Goal: Transaction & Acquisition: Purchase product/service

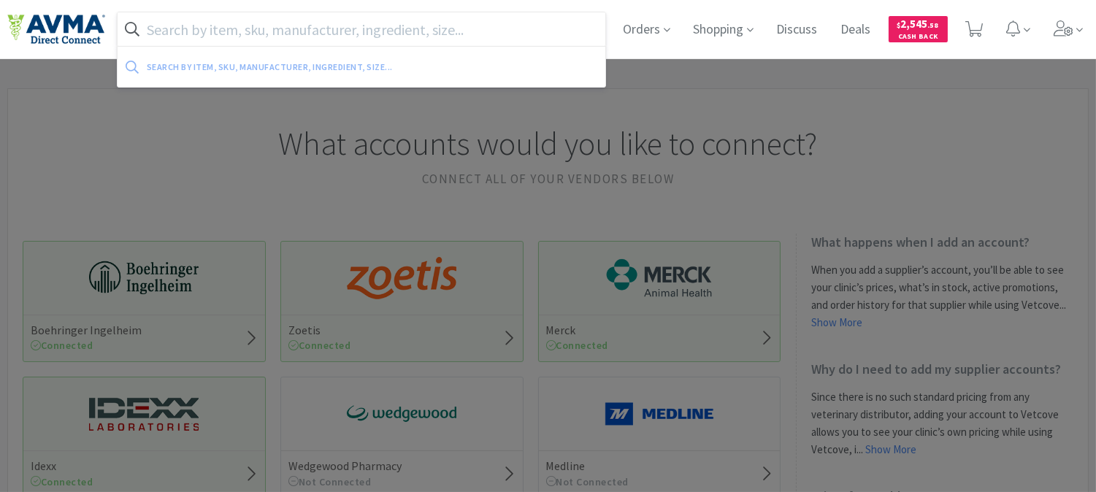
click at [309, 34] on input "text" at bounding box center [362, 29] width 488 height 34
paste input "027094"
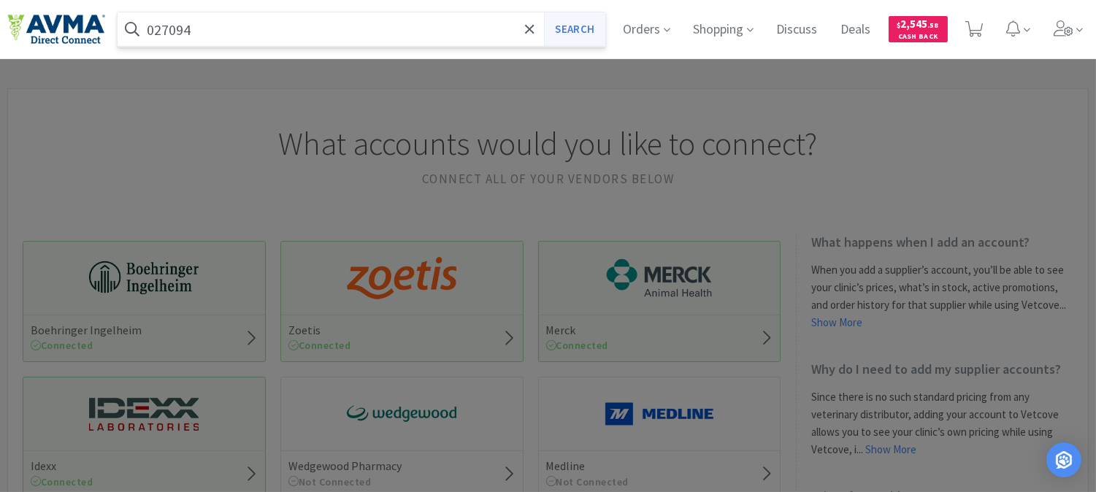
type input "027094"
click at [581, 23] on button "Search" at bounding box center [574, 29] width 61 height 34
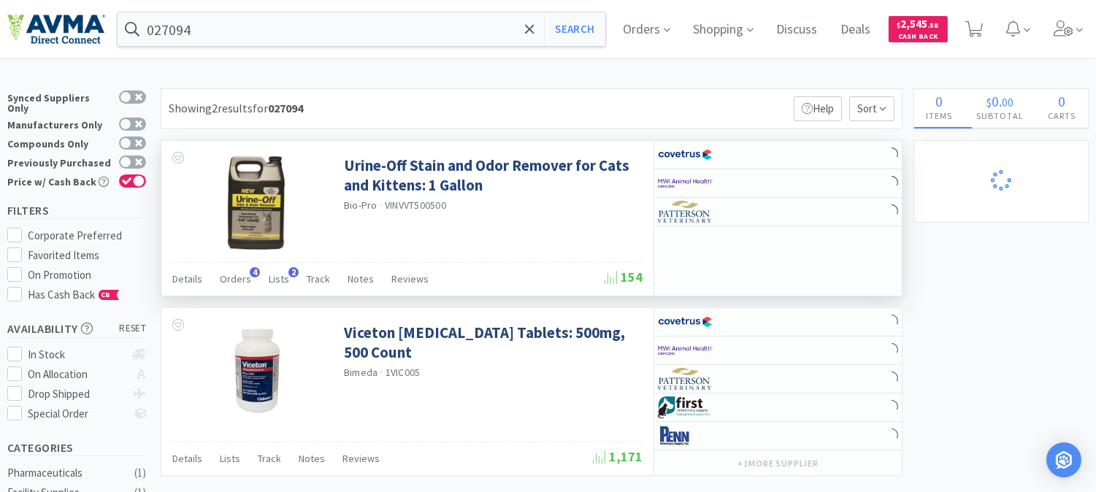
select select "2"
select select "1"
select select "2"
select select "1"
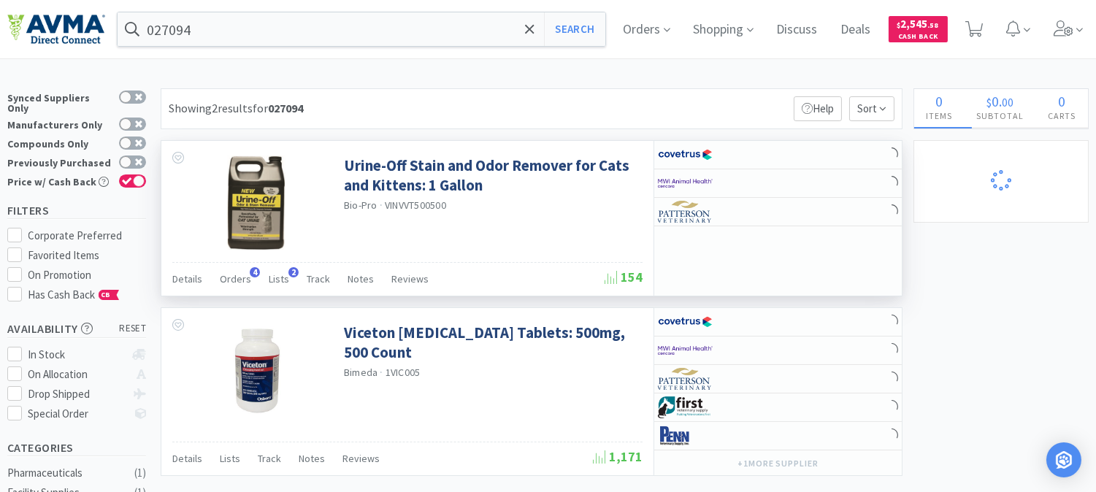
select select "3"
select select "10"
select select "1"
select select "3"
select select "12"
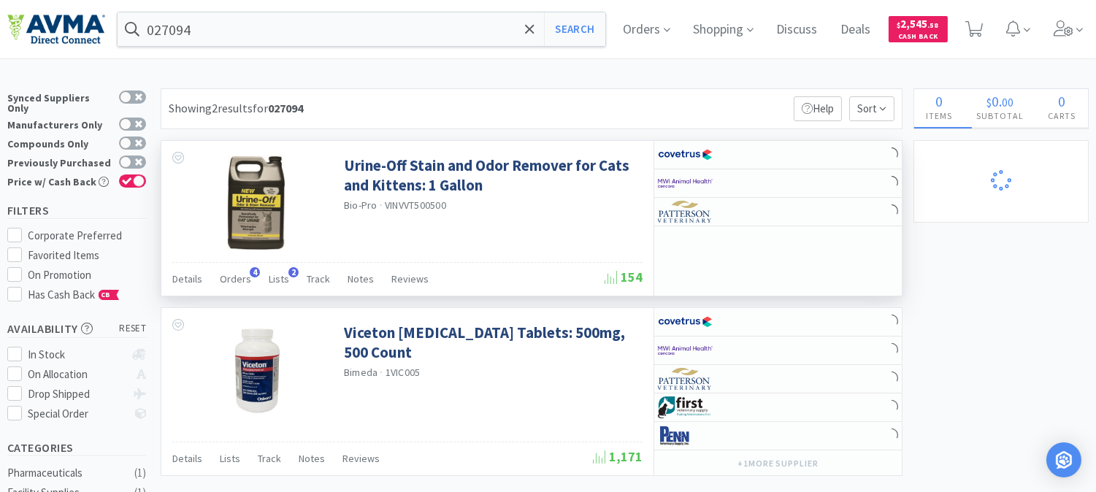
select select "6"
select select "20"
select select "3"
select select "8"
select select "3"
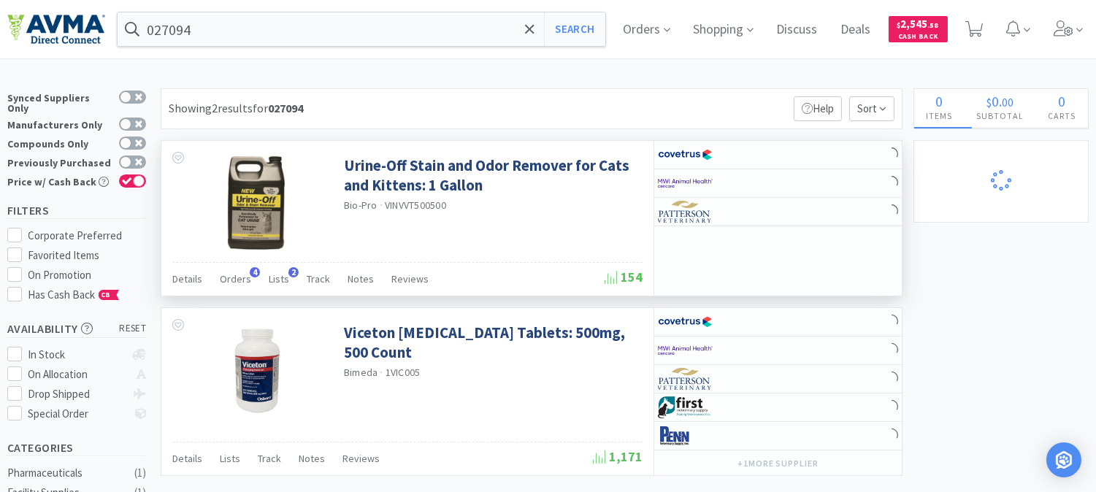
select select "1"
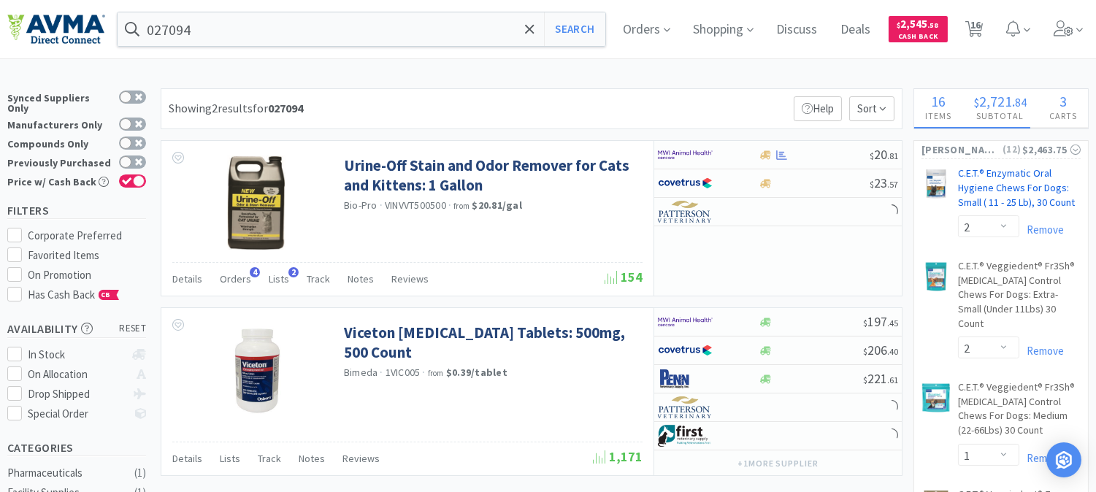
select select "1"
select select "2"
select select "1"
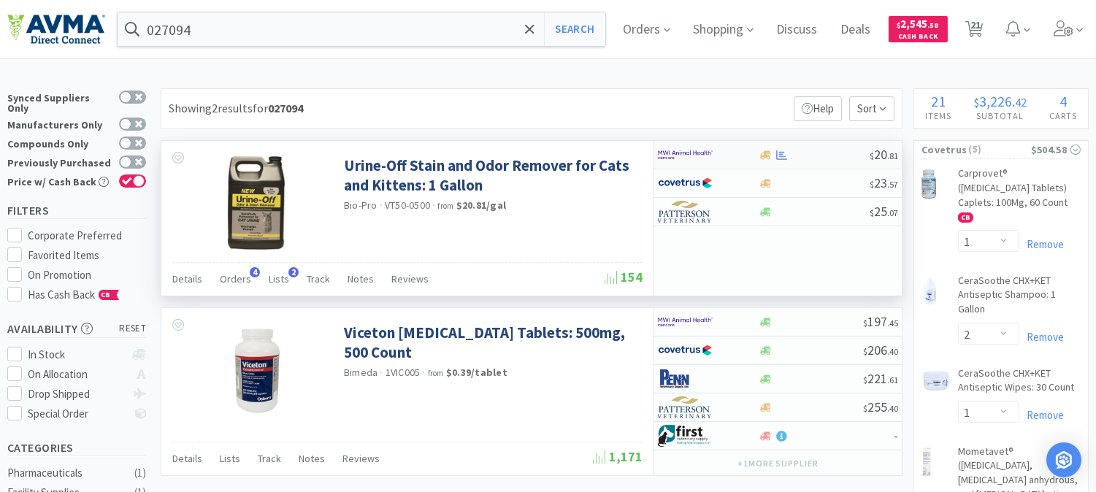
click at [682, 156] on img at bounding box center [685, 155] width 55 height 22
select select "1"
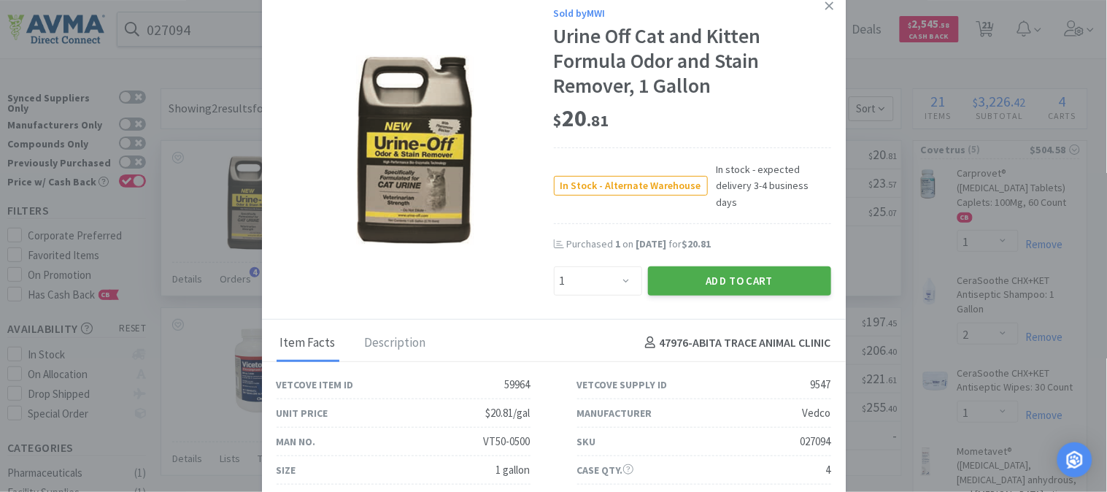
click at [715, 266] on button "Add to Cart" at bounding box center [739, 280] width 183 height 29
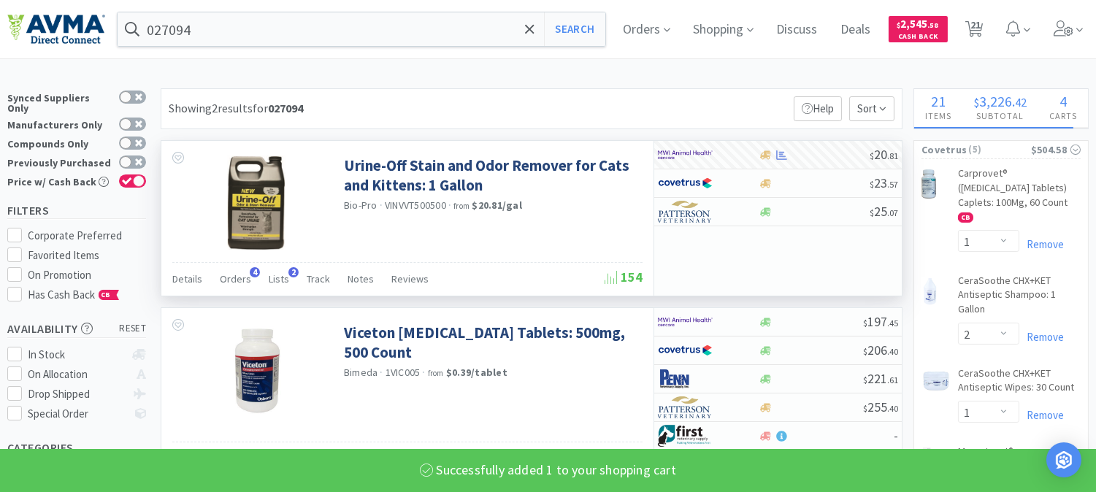
select select "1"
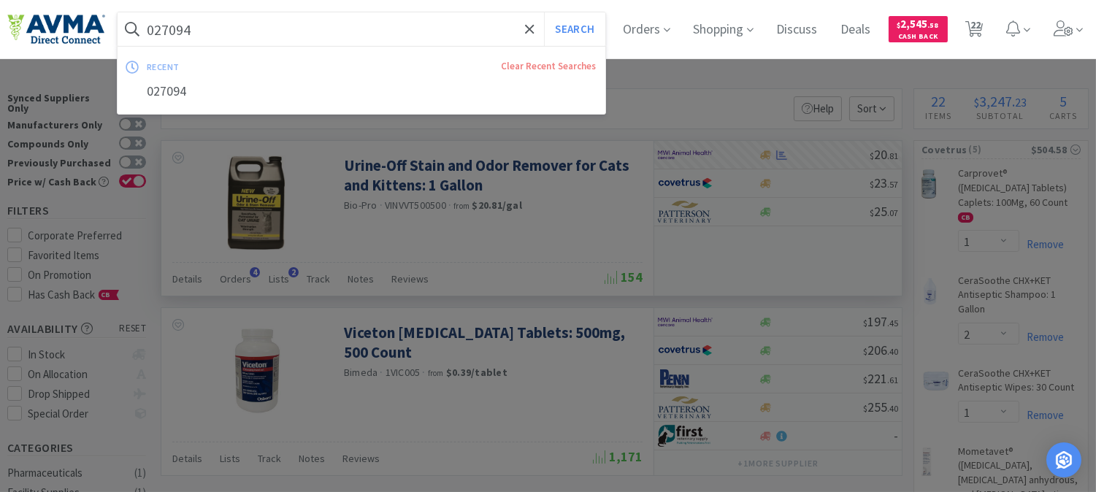
click at [258, 30] on input "027094" at bounding box center [362, 29] width 488 height 34
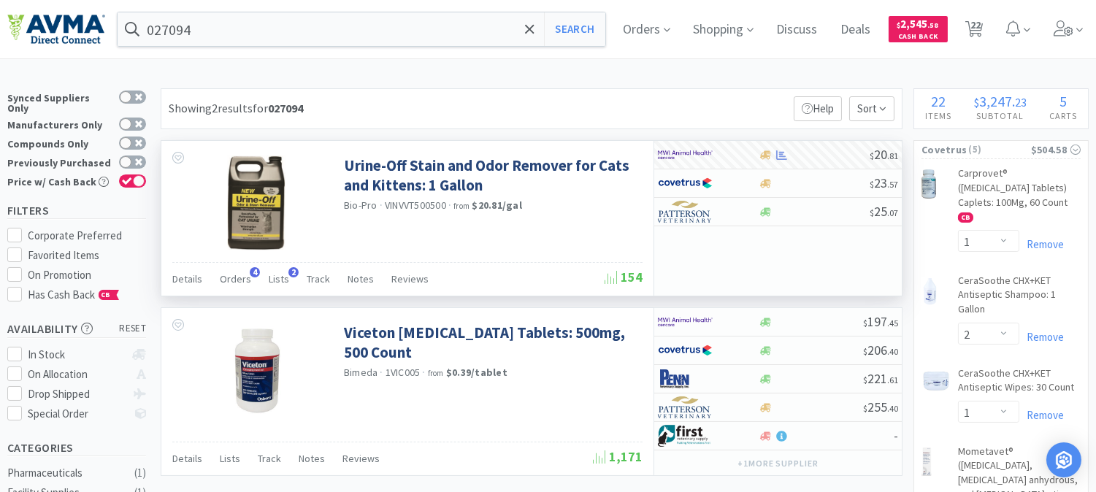
click at [574, 242] on div at bounding box center [548, 246] width 1096 height 492
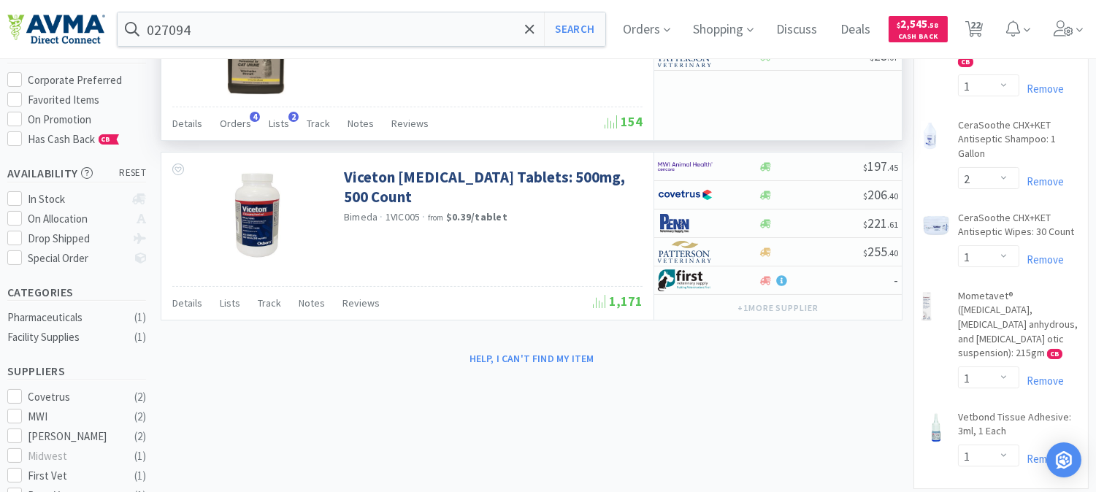
scroll to position [162, 0]
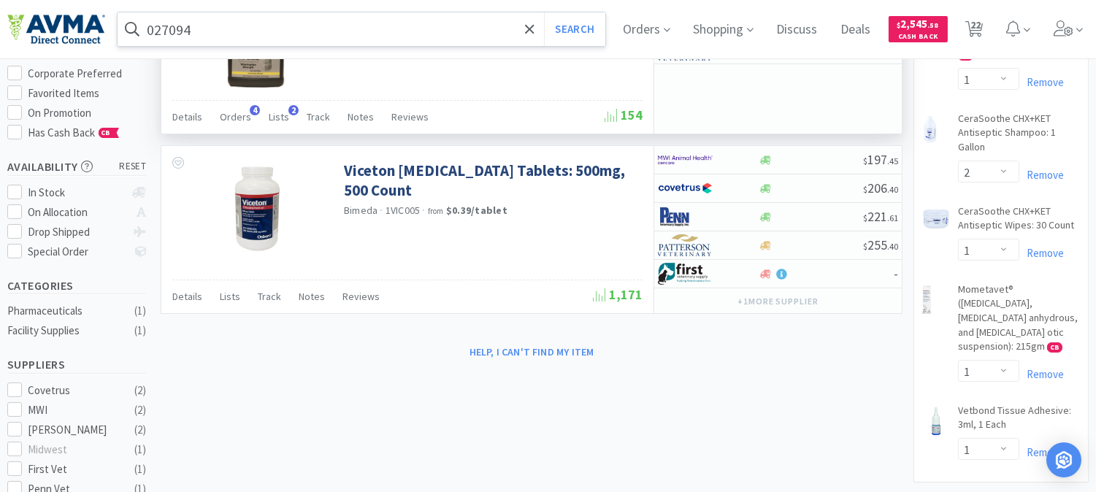
click at [201, 26] on input "027094" at bounding box center [362, 29] width 488 height 34
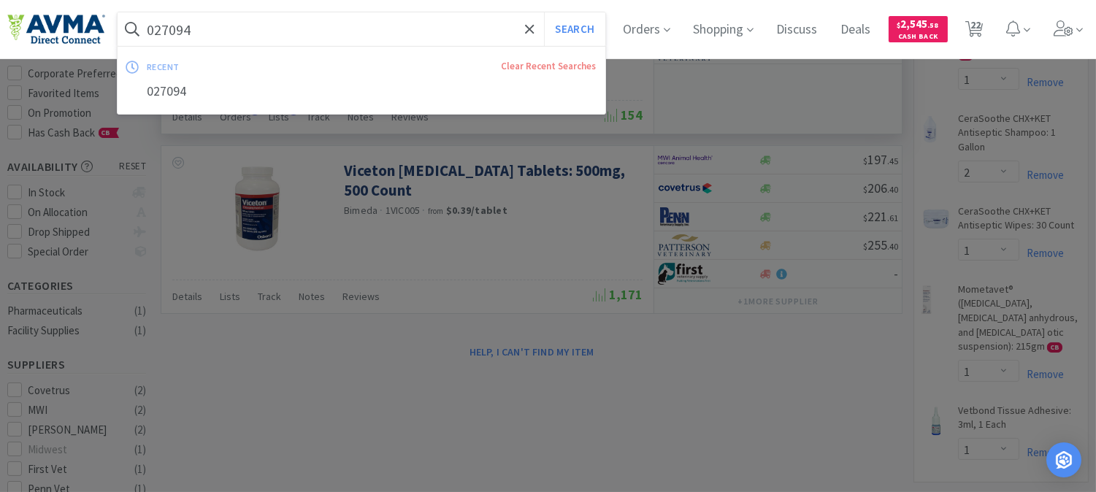
paste input "78952442"
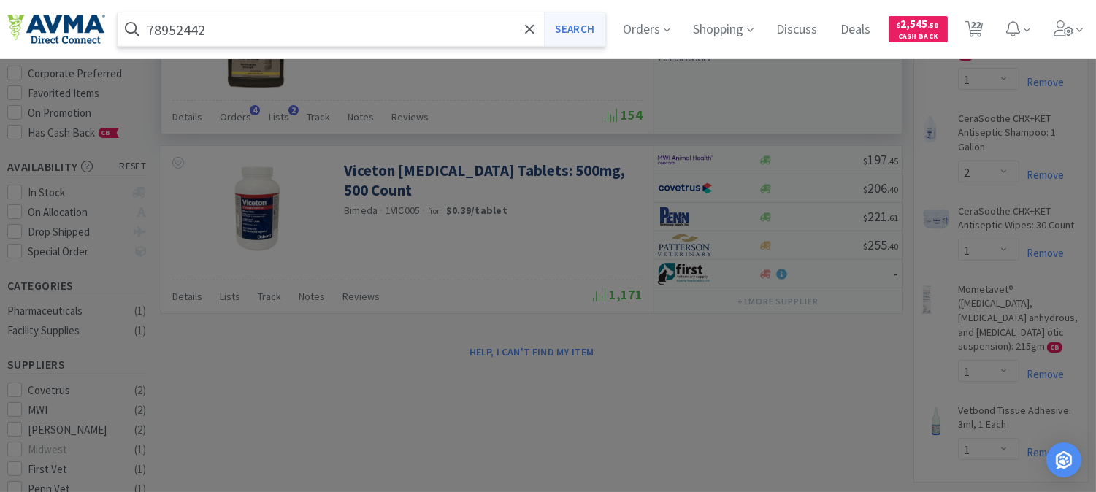
type input "78952442"
click at [587, 27] on button "Search" at bounding box center [574, 29] width 61 height 34
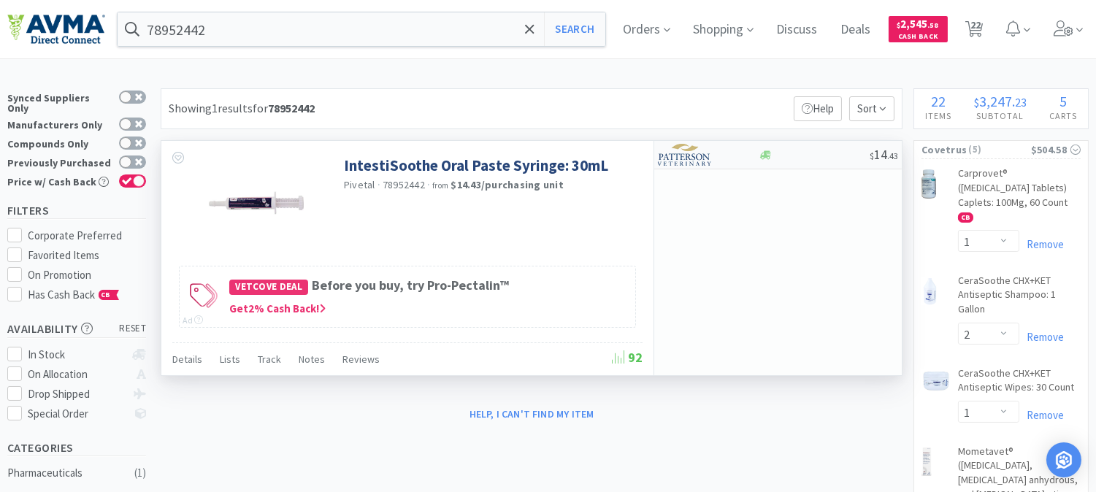
click at [689, 159] on img at bounding box center [685, 155] width 55 height 22
select select "1"
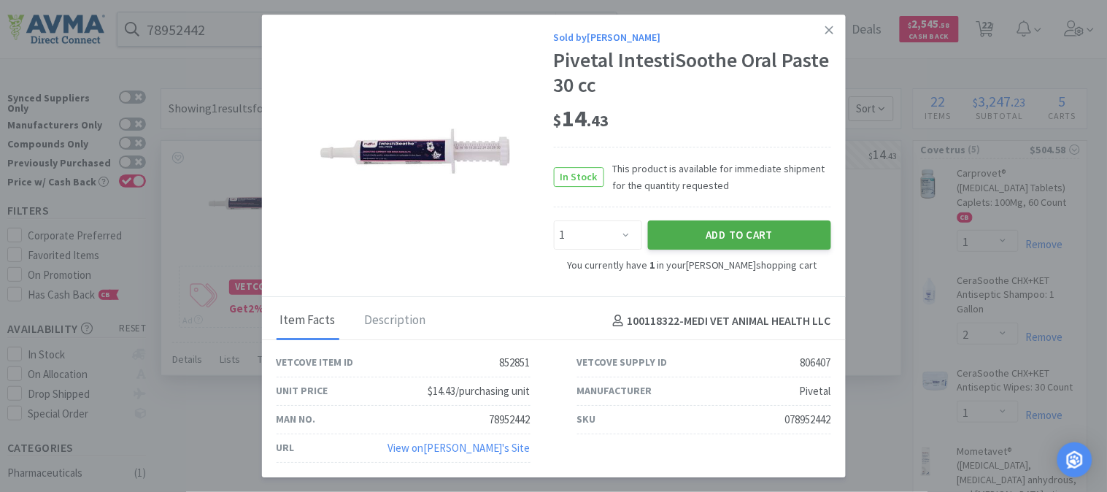
click at [720, 230] on button "Add to Cart" at bounding box center [739, 234] width 183 height 29
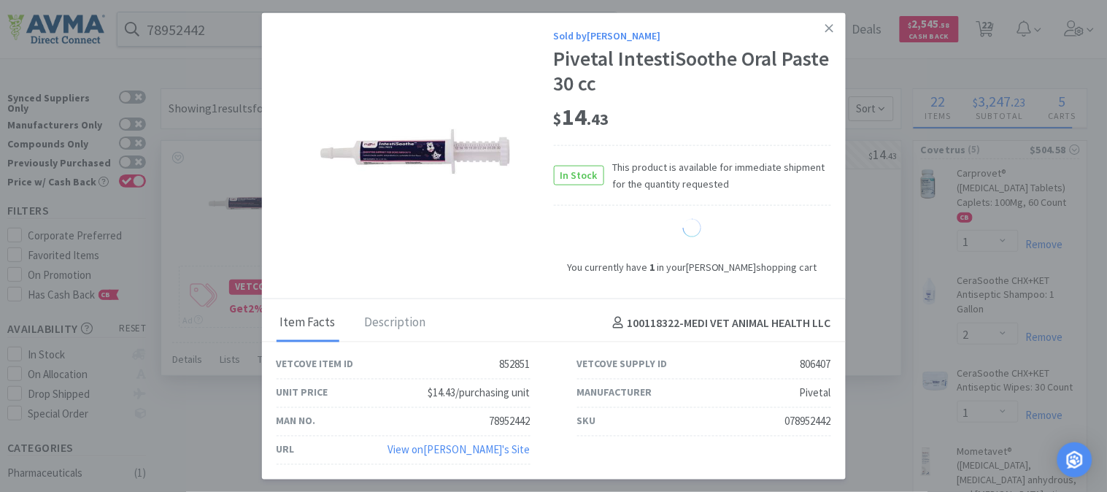
select select "2"
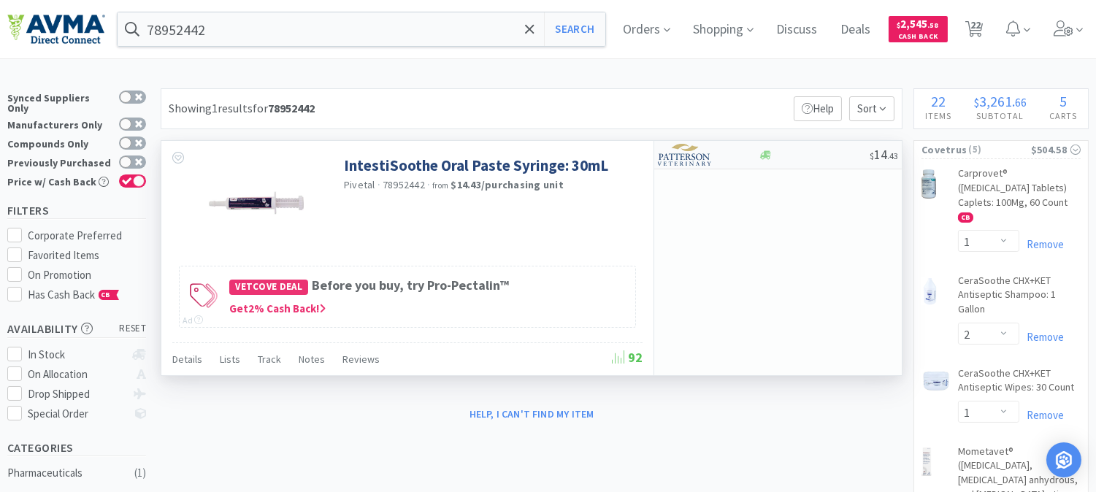
click at [687, 156] on img at bounding box center [685, 155] width 55 height 22
select select "1"
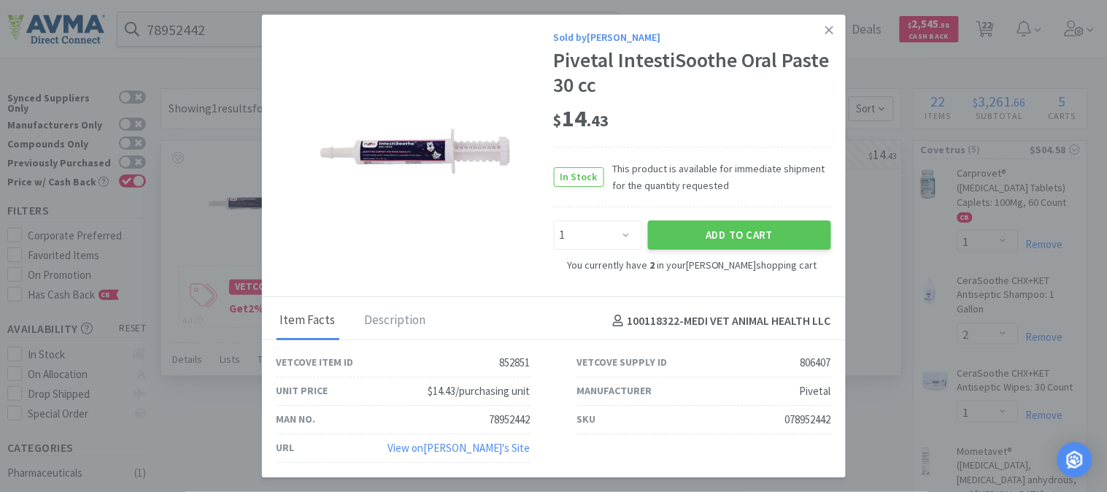
click at [797, 412] on div "078952442" at bounding box center [808, 420] width 46 height 18
copy div "078952442"
click at [828, 29] on icon at bounding box center [830, 30] width 8 height 8
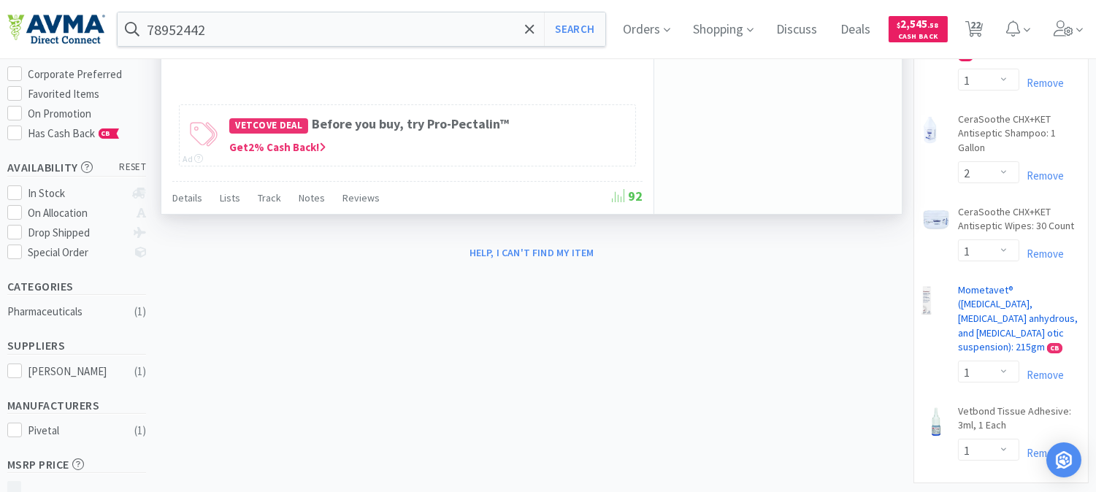
scroll to position [162, 0]
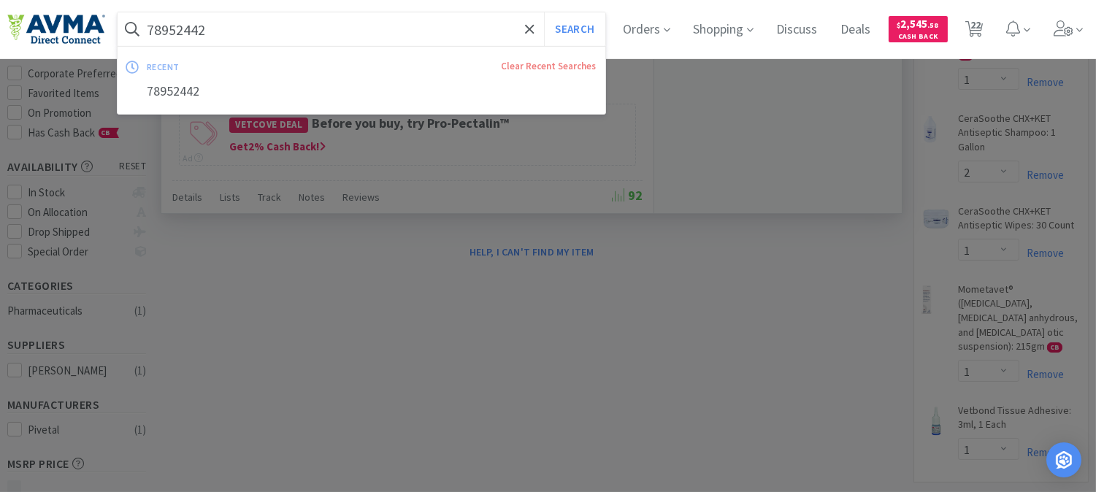
click at [231, 34] on input "78952442" at bounding box center [362, 29] width 488 height 34
paste input "8000"
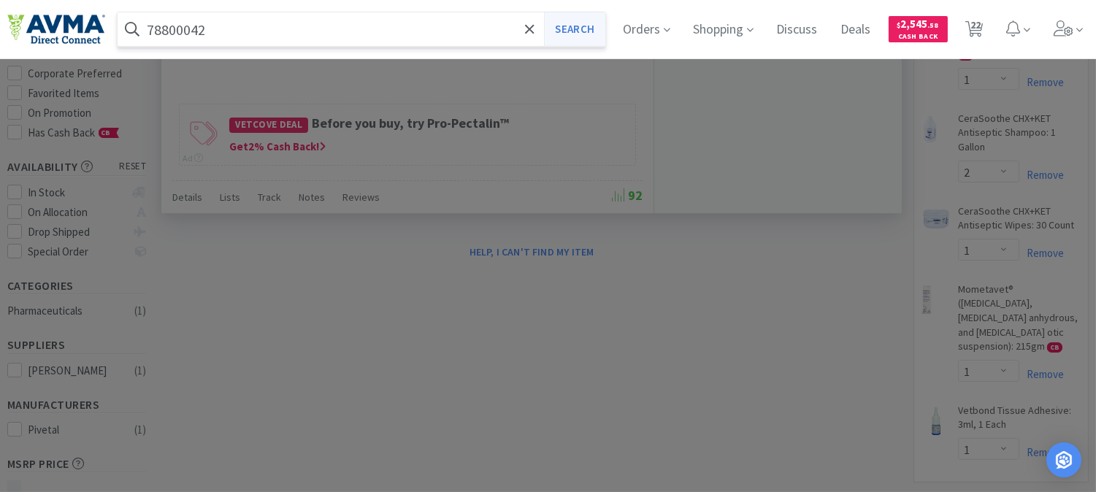
click at [578, 35] on button "Search" at bounding box center [574, 29] width 61 height 34
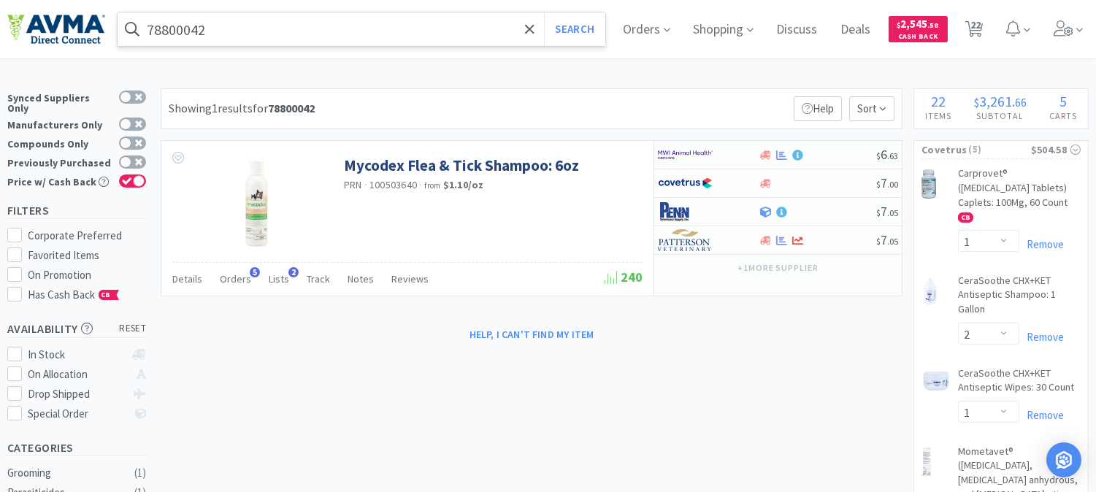
click at [209, 32] on input "78800042" at bounding box center [362, 29] width 488 height 34
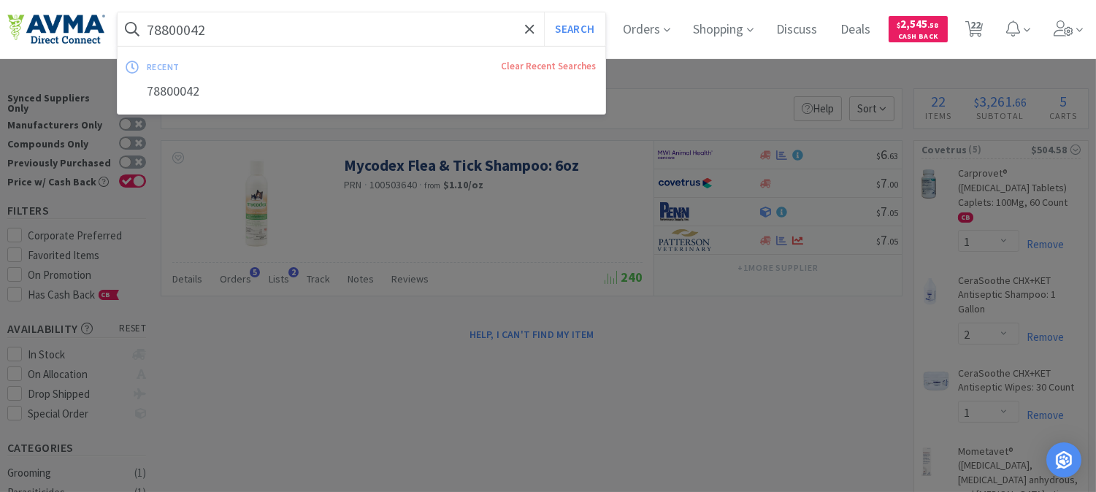
paste input "073101"
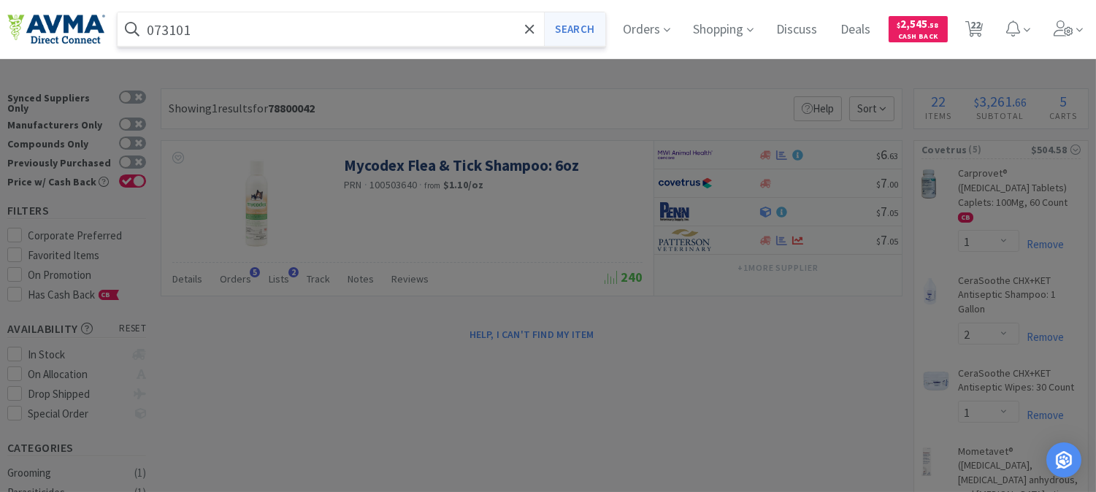
type input "073101"
click at [579, 31] on button "Search" at bounding box center [574, 29] width 61 height 34
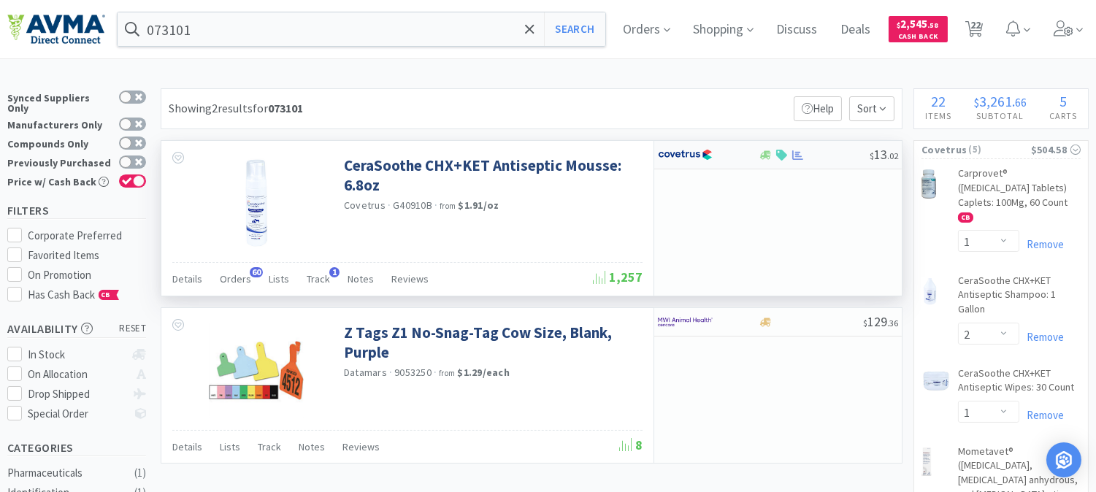
click at [682, 159] on img at bounding box center [685, 155] width 55 height 22
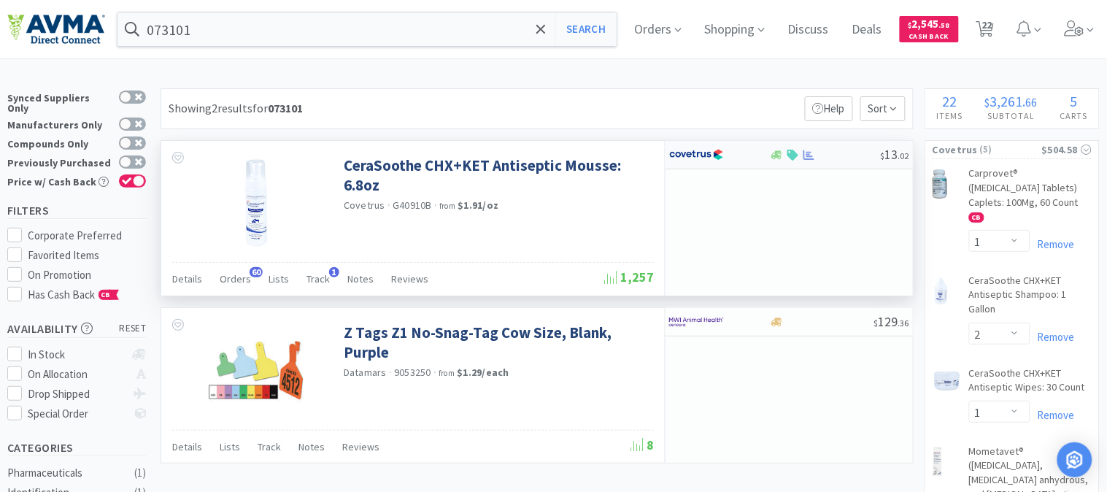
select select "1"
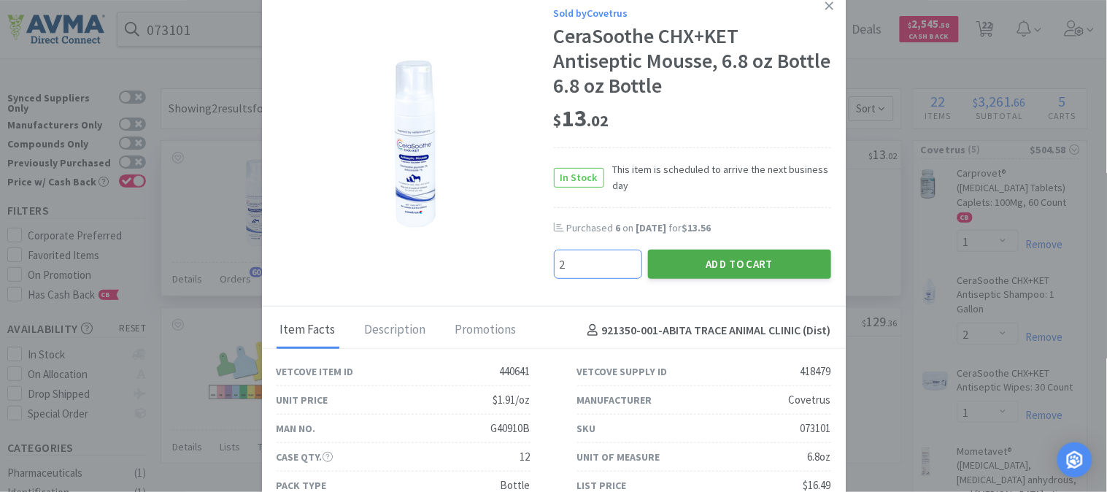
type input "2"
click at [739, 261] on button "Add to Cart" at bounding box center [739, 264] width 183 height 29
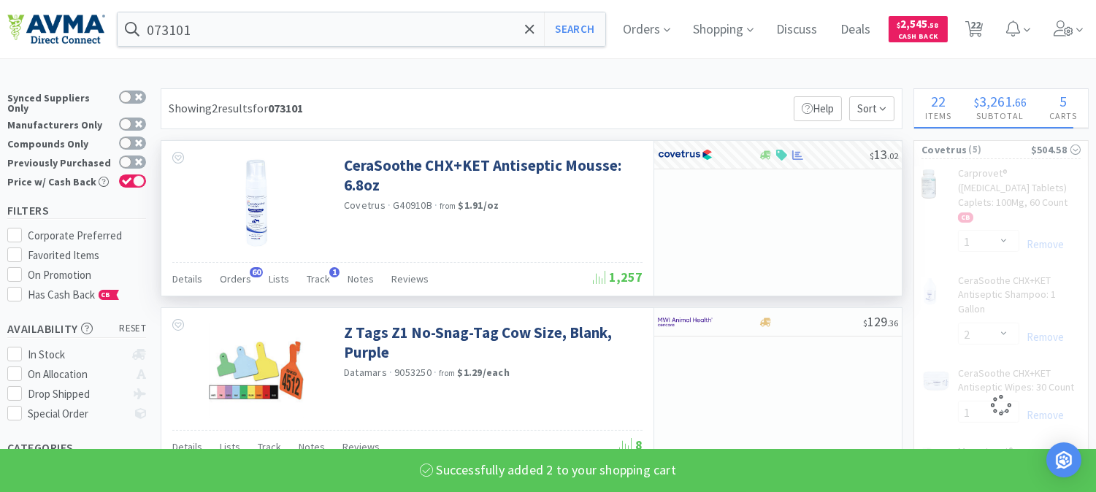
select select "2"
select select "1"
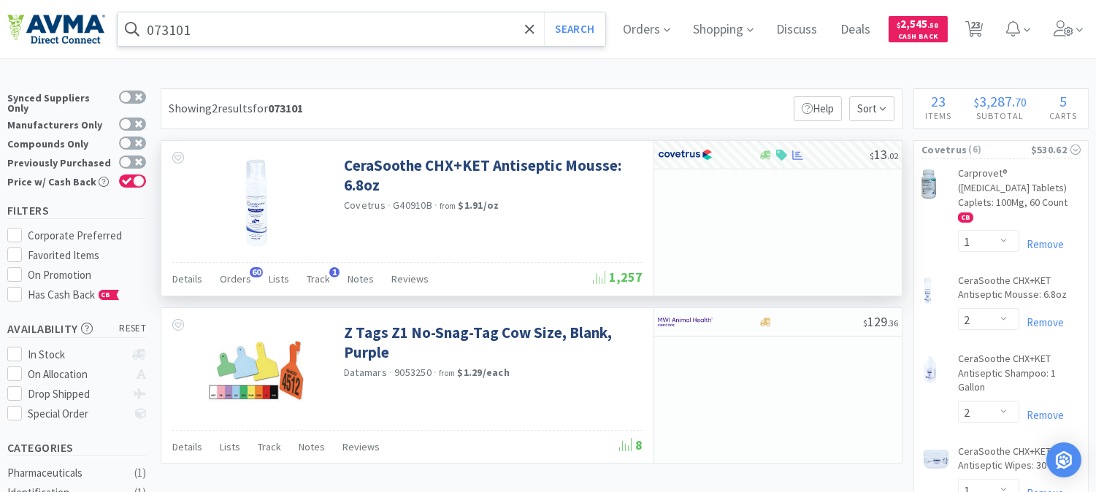
drag, startPoint x: 219, startPoint y: 27, endPoint x: 239, endPoint y: 26, distance: 19.8
click at [219, 27] on input "073101" at bounding box center [362, 29] width 488 height 34
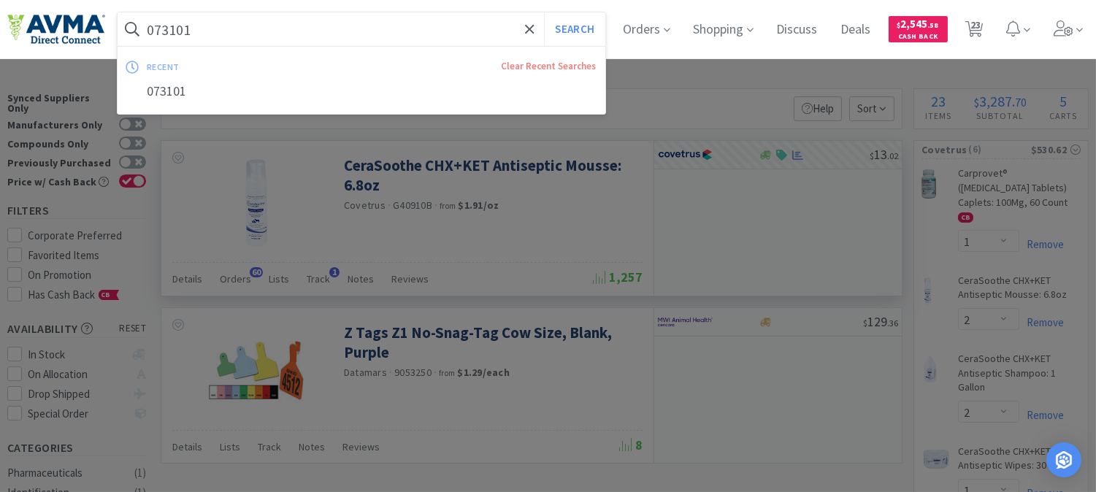
paste input "08899"
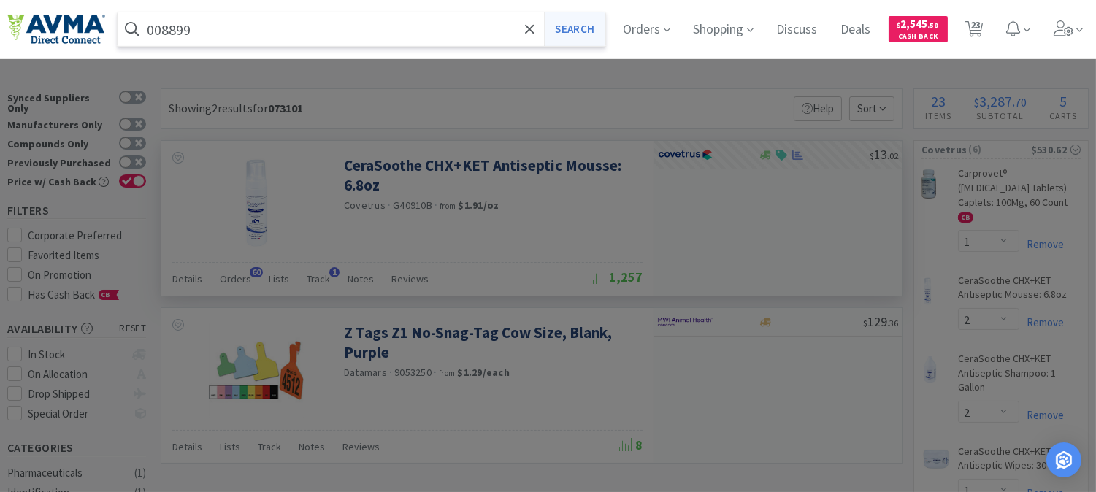
type input "008899"
click at [599, 18] on button "Search" at bounding box center [574, 29] width 61 height 34
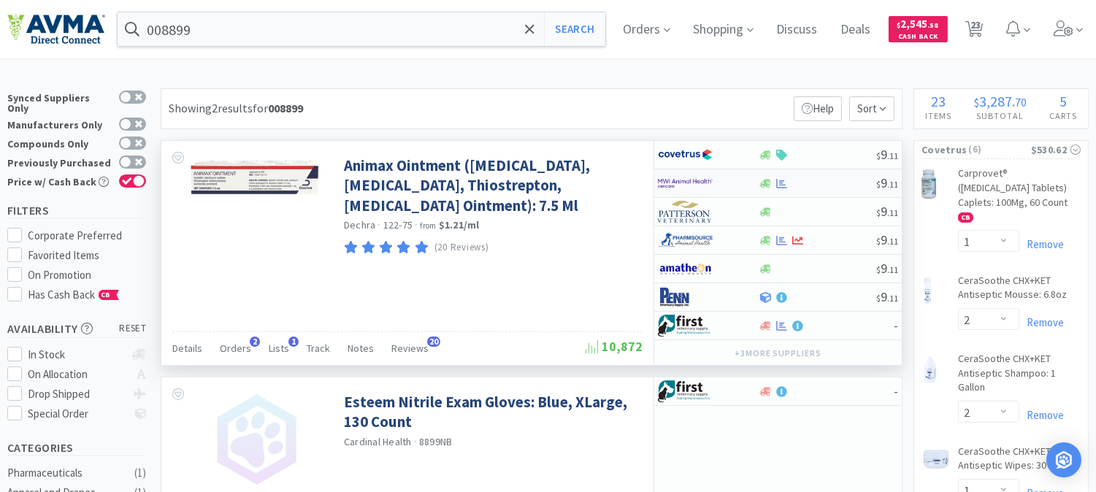
click at [682, 182] on img at bounding box center [685, 183] width 55 height 22
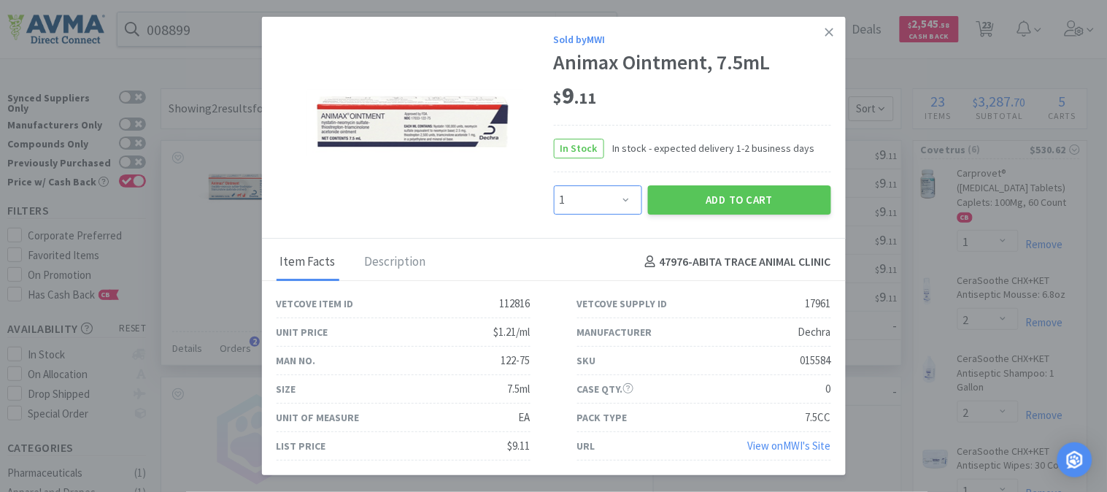
click at [628, 201] on select "Enter Quantity 1 2 3 4 5 6 7 8 9 10 11 12 13 14 15 16 17 18 19 20 Enter Quantity" at bounding box center [598, 199] width 88 height 29
select select "3"
click at [554, 185] on select "Enter Quantity 1 2 3 4 5 6 7 8 9 10 11 12 13 14 15 16 17 18 19 20 Enter Quantity" at bounding box center [598, 199] width 88 height 29
click at [711, 198] on button "Add to Cart" at bounding box center [739, 199] width 183 height 29
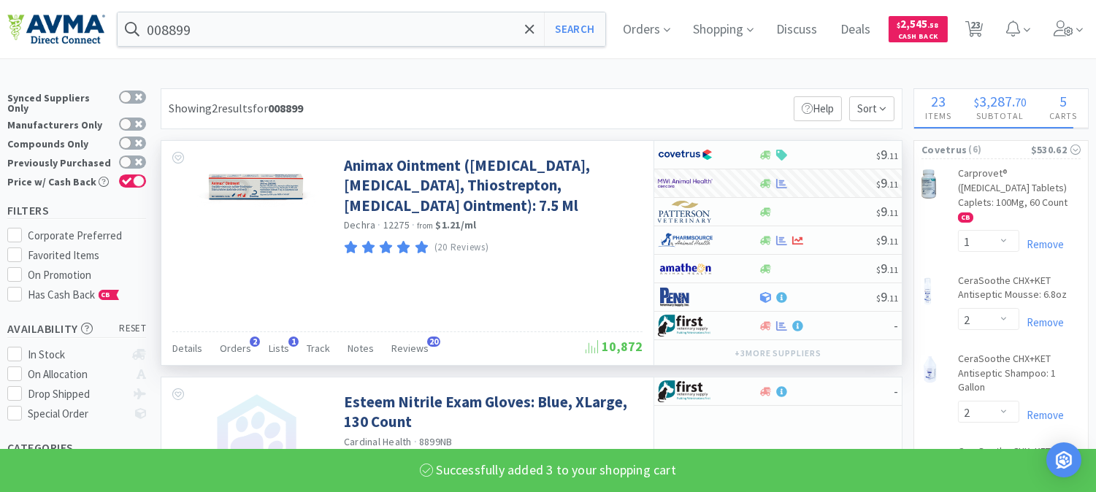
select select "3"
select select "1"
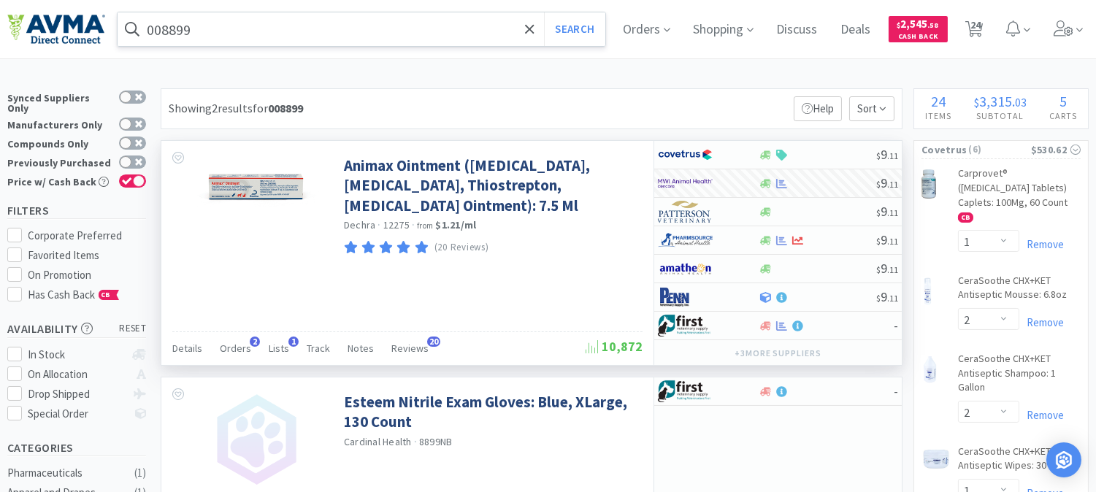
click at [277, 32] on input "008899" at bounding box center [362, 29] width 488 height 34
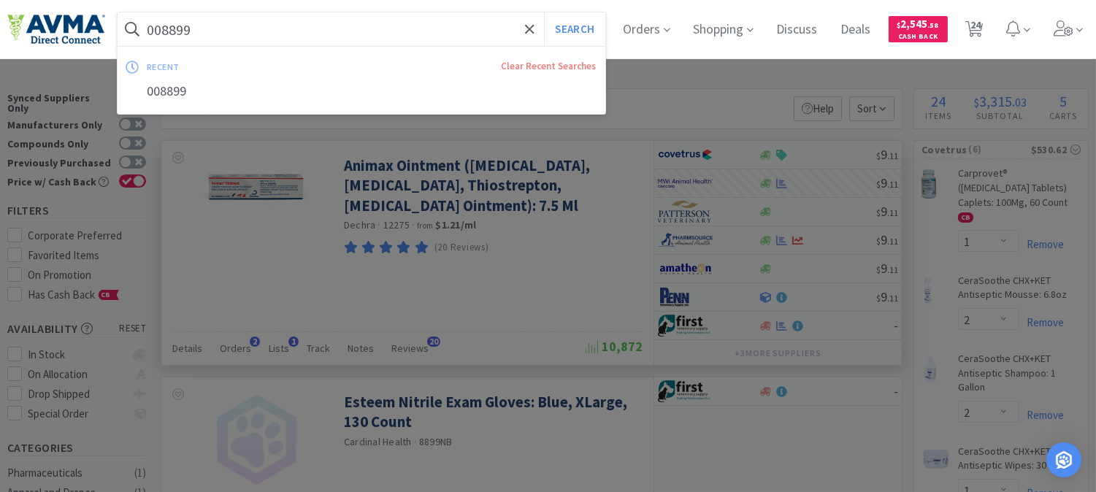
paste input "PVS17913"
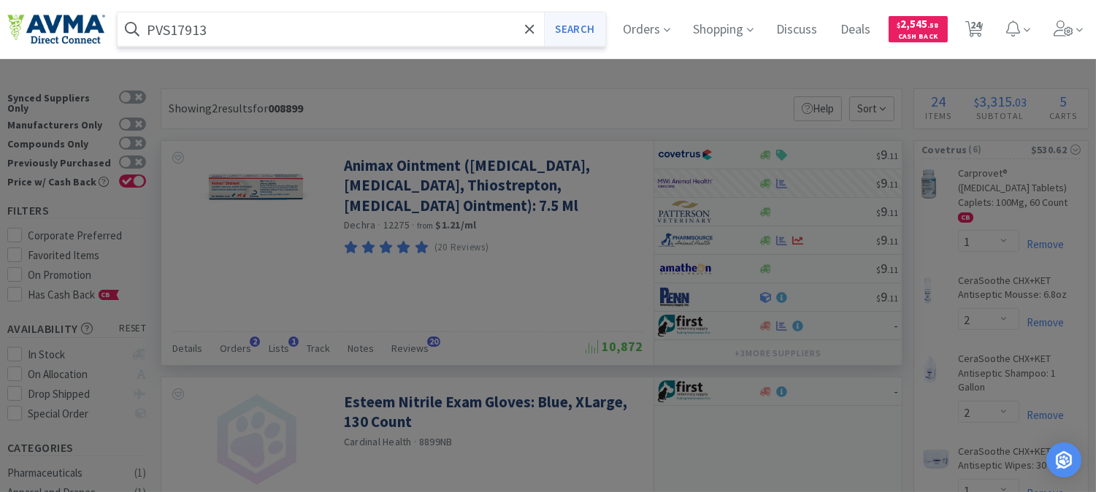
type input "PVS17913"
click at [569, 31] on button "Search" at bounding box center [574, 29] width 61 height 34
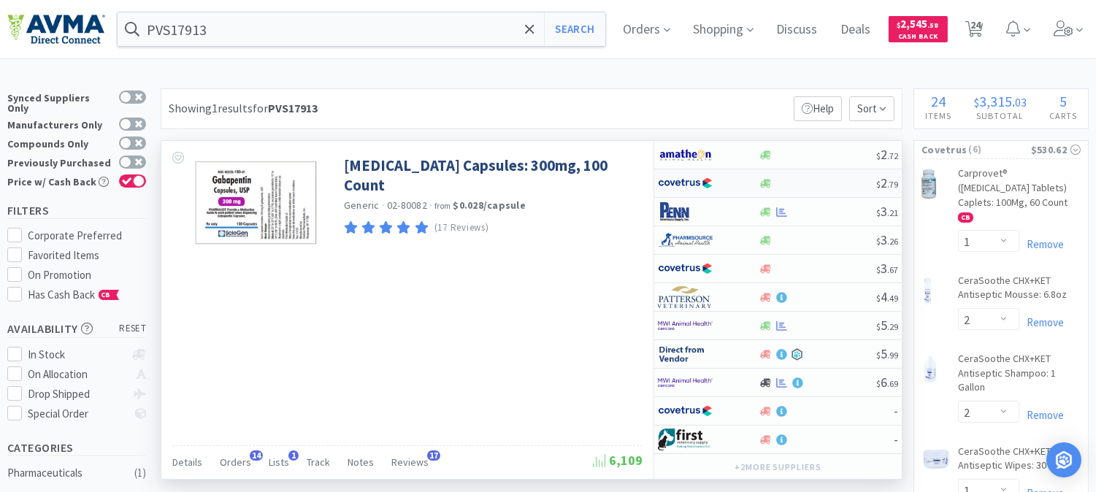
click at [685, 182] on img at bounding box center [685, 183] width 55 height 22
select select "1"
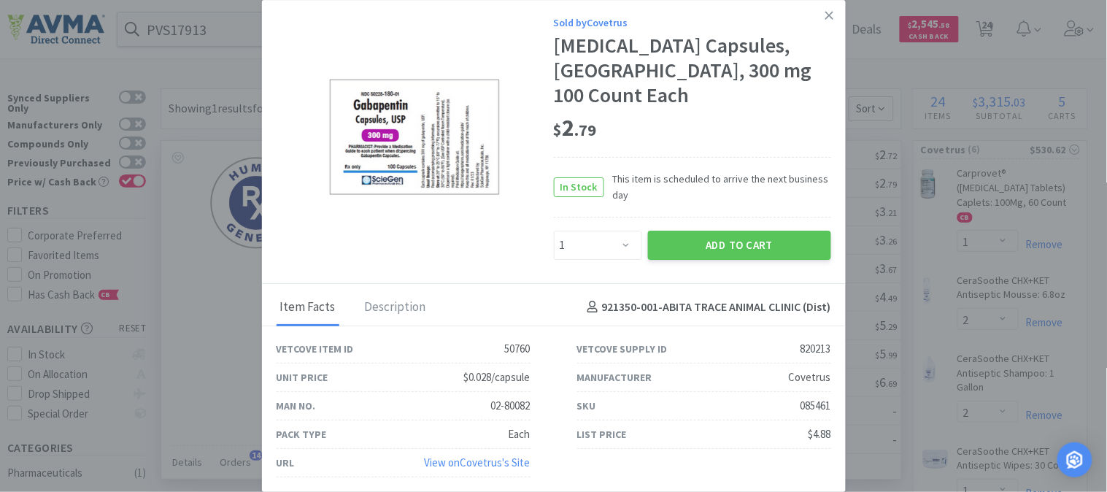
click at [818, 397] on div "085461" at bounding box center [816, 406] width 31 height 18
copy div "085461"
click at [747, 236] on button "Add to Cart" at bounding box center [739, 245] width 183 height 29
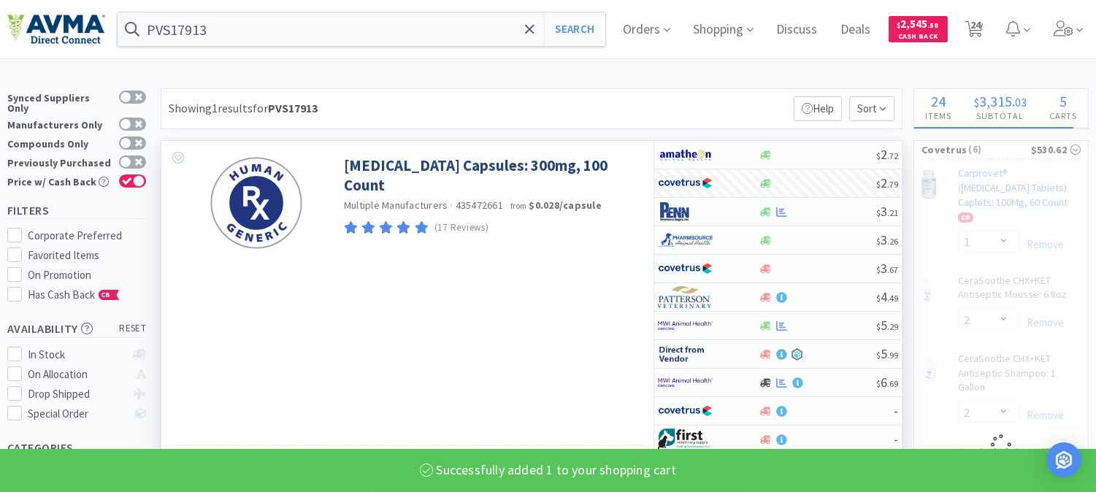
select select "1"
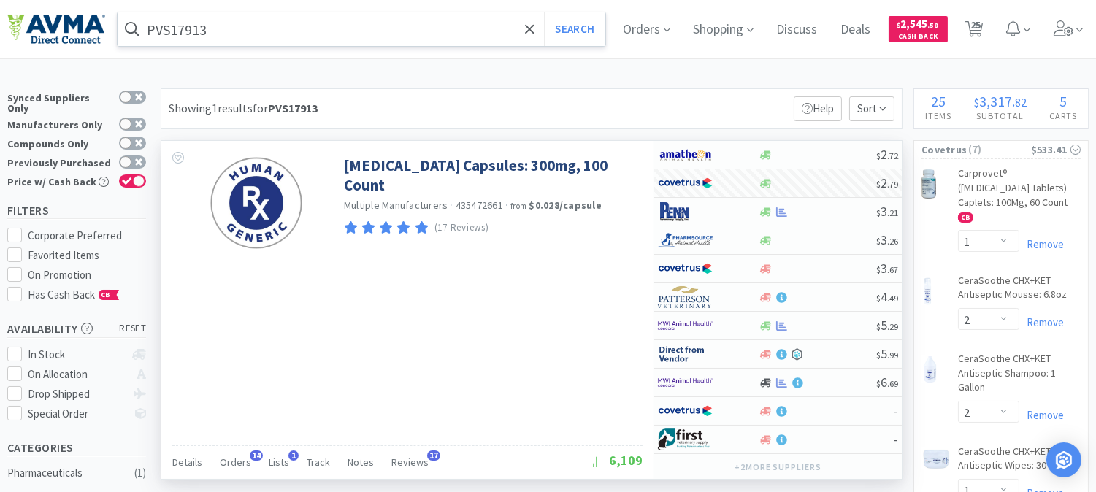
click at [243, 26] on input "PVS17913" at bounding box center [362, 29] width 488 height 34
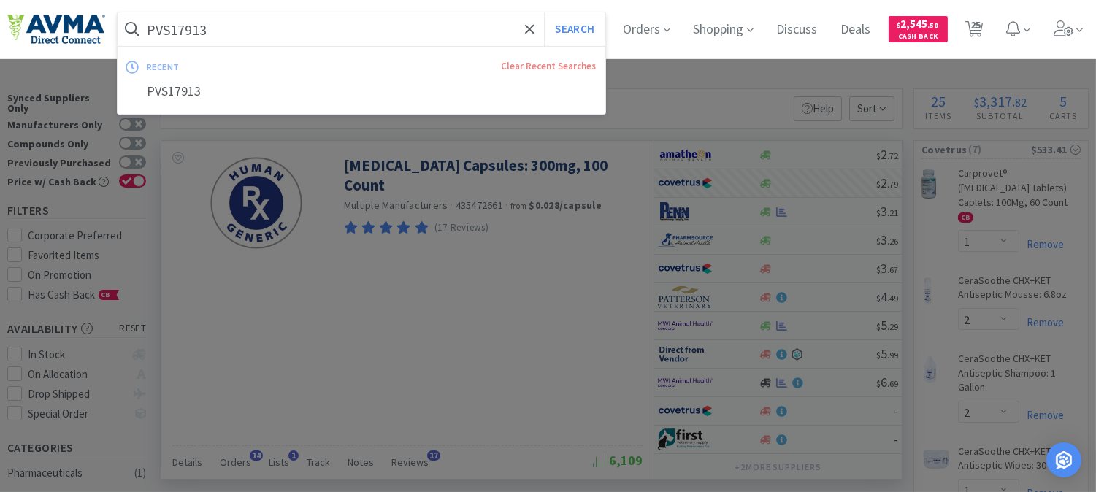
paste input "077354"
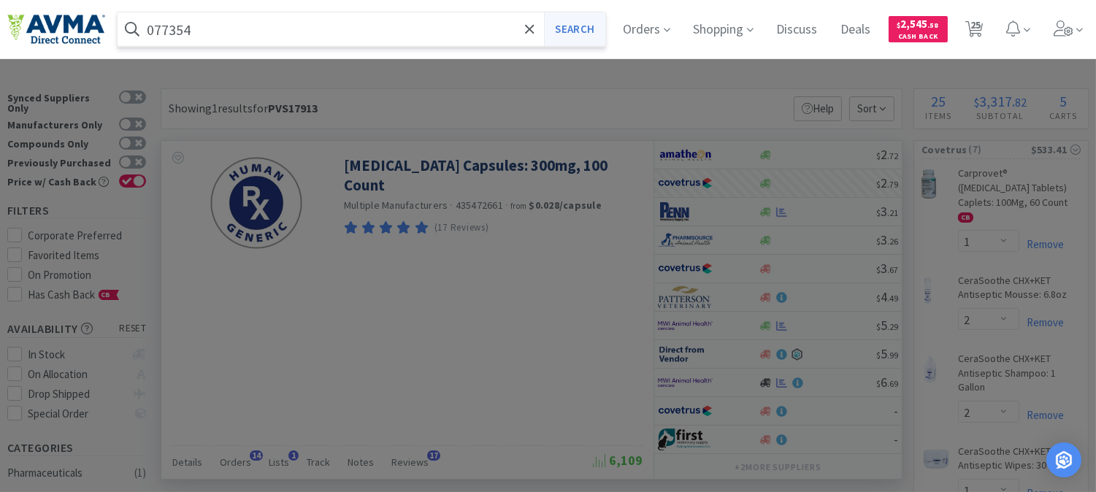
type input "077354"
click at [572, 29] on button "Search" at bounding box center [574, 29] width 61 height 34
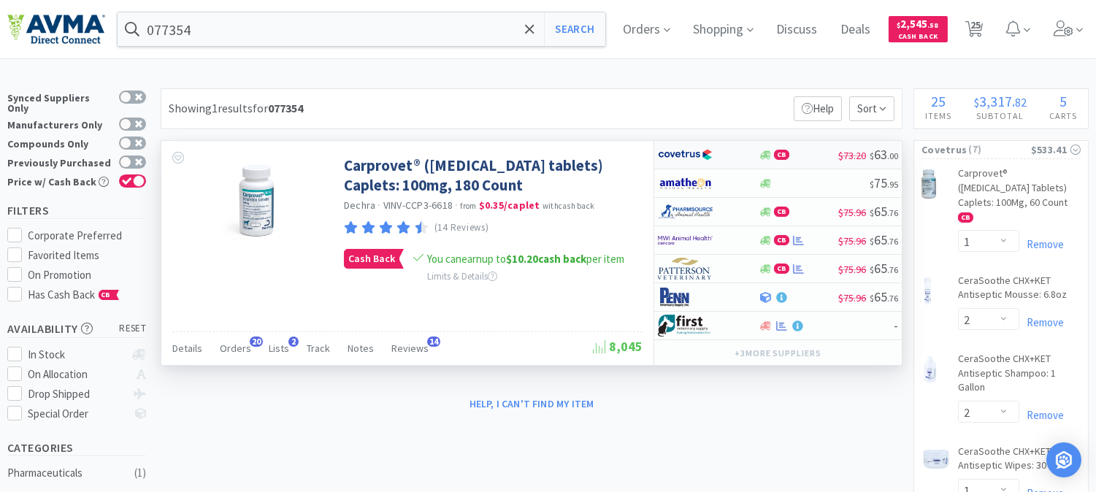
click at [691, 153] on img at bounding box center [685, 155] width 55 height 22
select select "1"
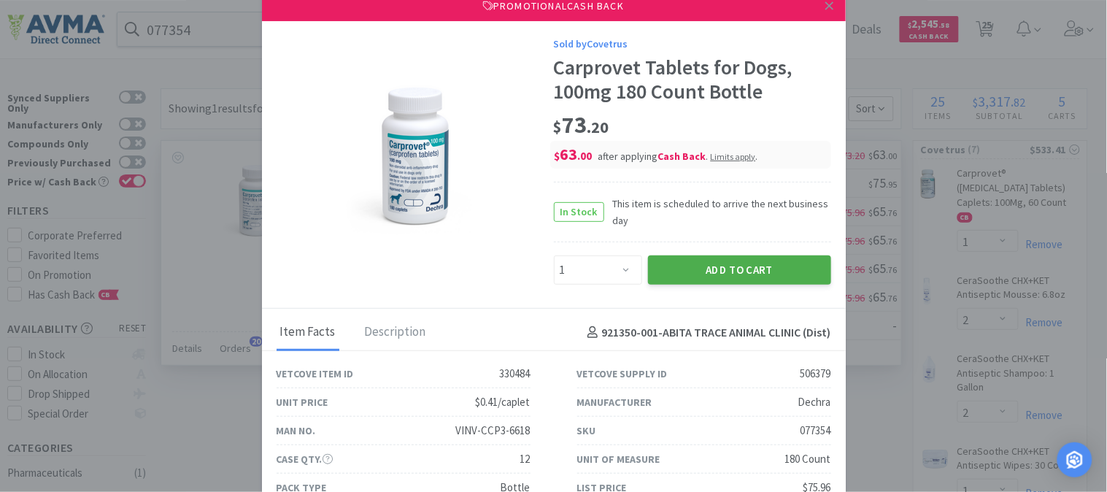
click at [756, 268] on button "Add to Cart" at bounding box center [739, 269] width 183 height 29
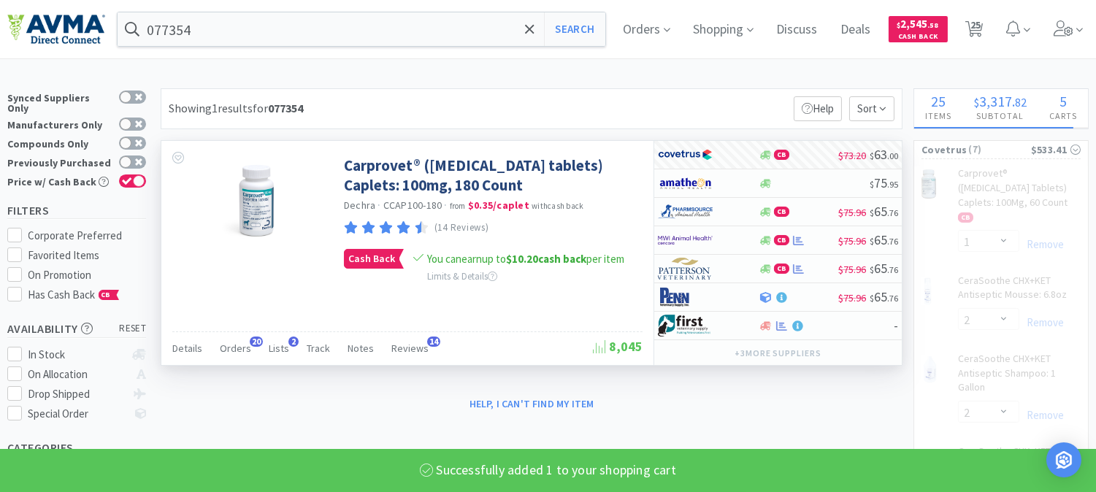
select select "1"
select select "2"
select select "1"
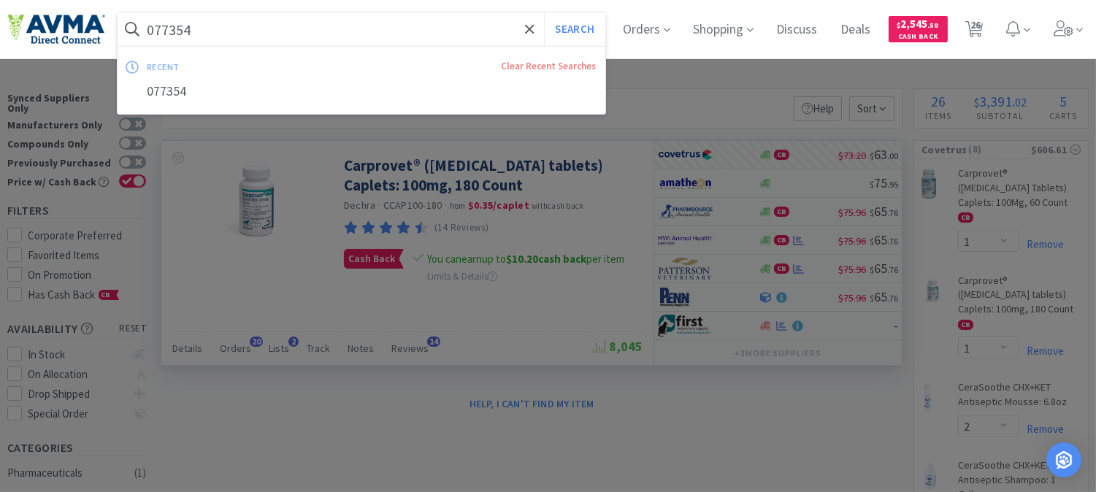
click at [209, 31] on input "077354" at bounding box center [362, 29] width 488 height 34
paste input "83419"
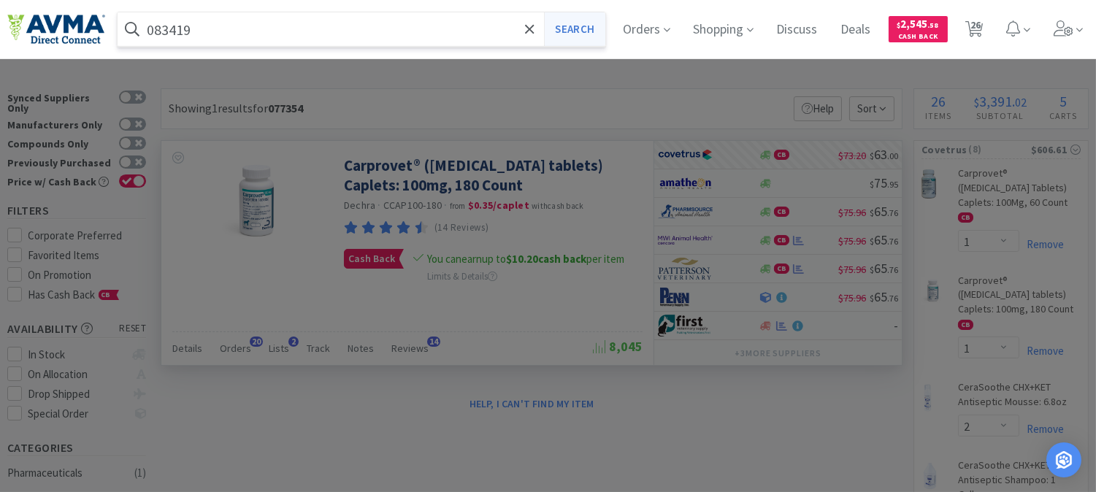
type input "083419"
click at [589, 23] on button "Search" at bounding box center [574, 29] width 61 height 34
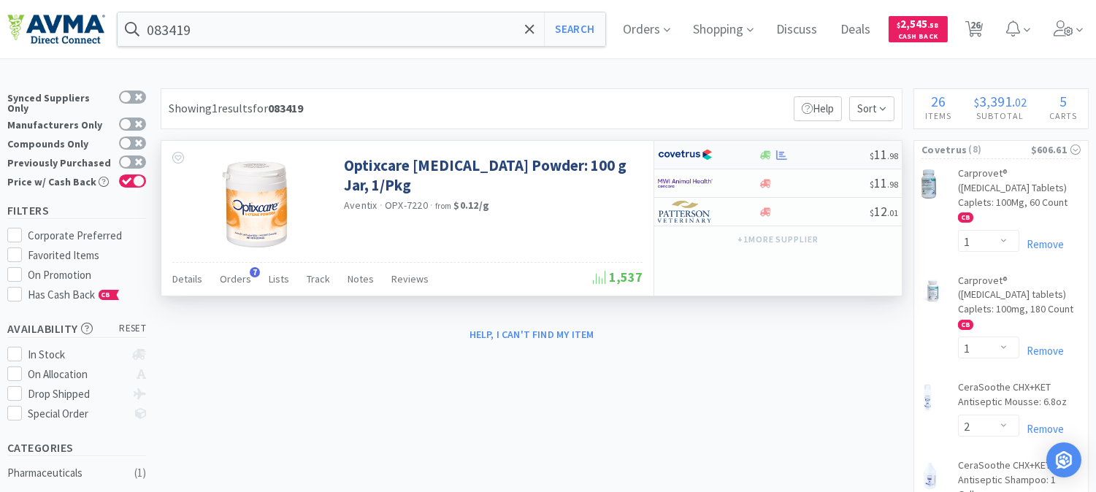
click at [689, 154] on img at bounding box center [685, 155] width 55 height 22
select select "1"
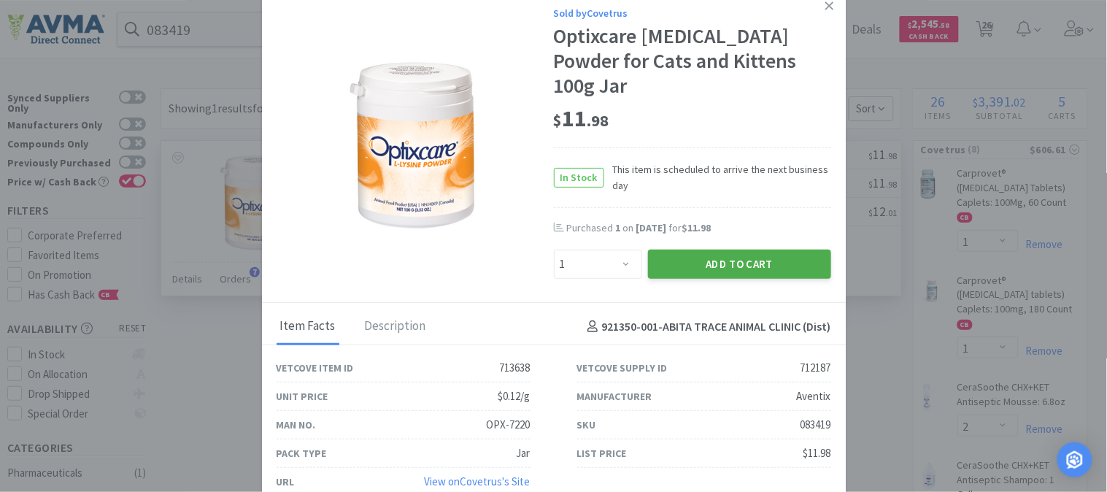
click at [721, 250] on button "Add to Cart" at bounding box center [739, 264] width 183 height 29
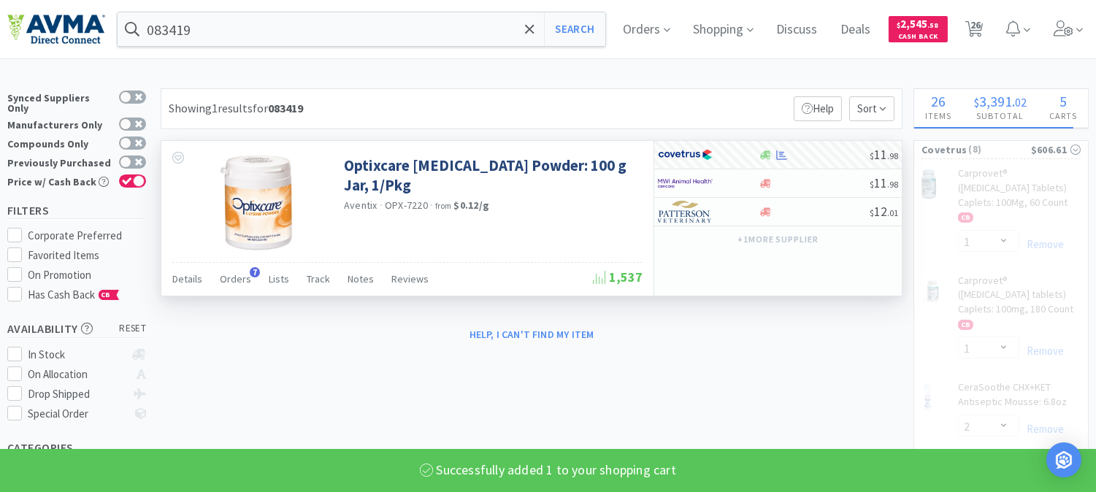
select select "1"
